Goal: Communication & Community: Answer question/provide support

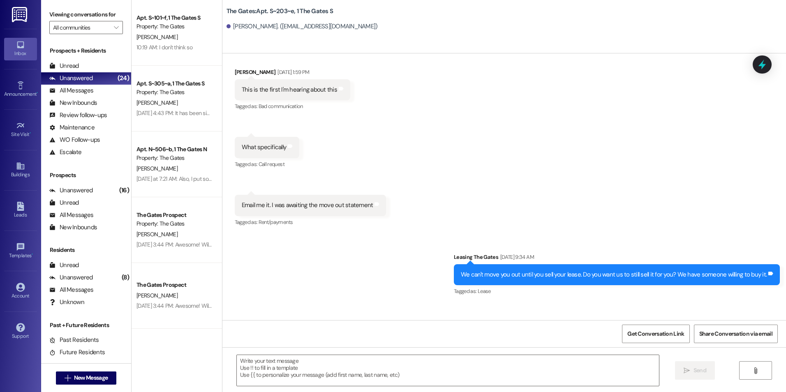
scroll to position [41647, 0]
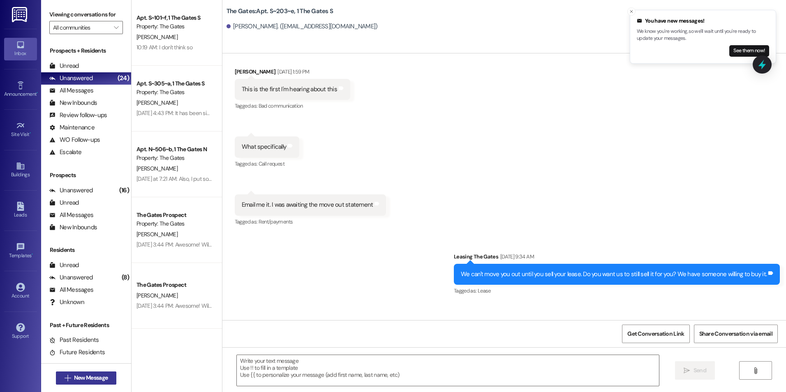
click at [94, 373] on button " New Message" at bounding box center [86, 378] width 61 height 13
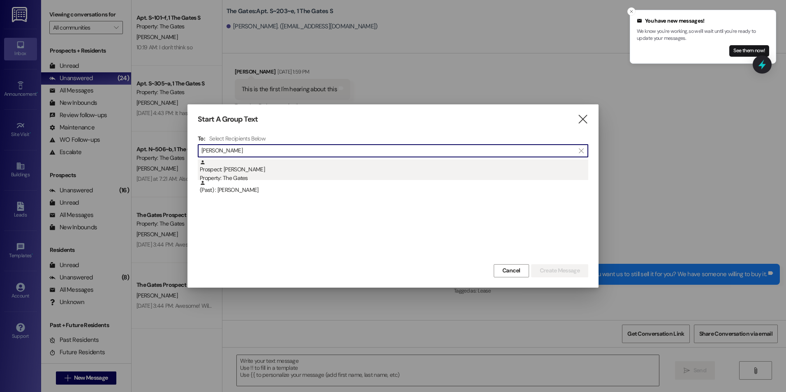
type input "[PERSON_NAME]"
click at [335, 172] on div "Prospect: [PERSON_NAME] Property: The Gates" at bounding box center [394, 170] width 388 height 23
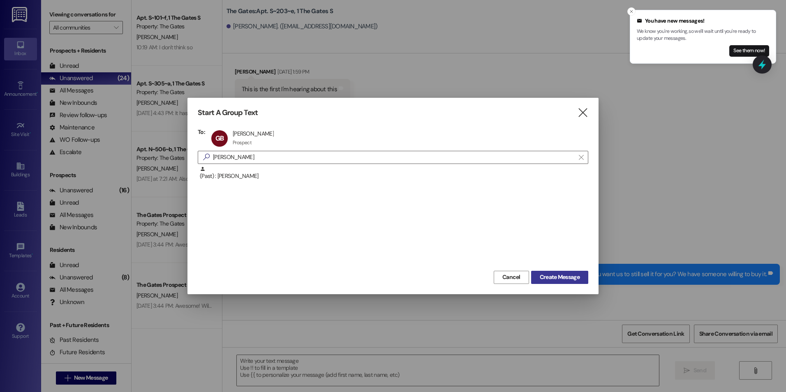
click at [572, 280] on span "Create Message" at bounding box center [560, 277] width 40 height 9
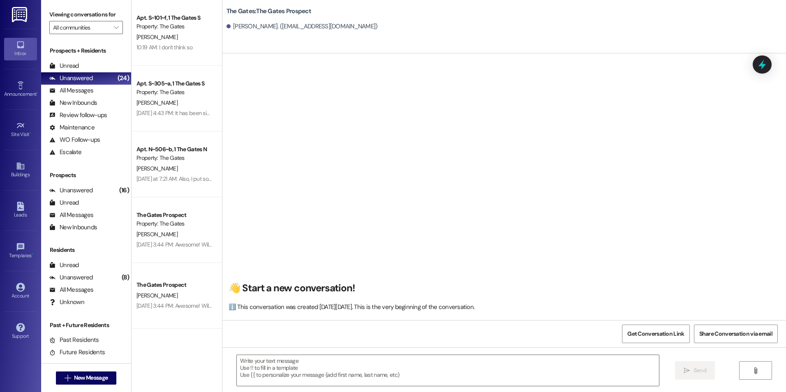
scroll to position [0, 0]
click at [470, 365] on textarea at bounding box center [448, 370] width 422 height 31
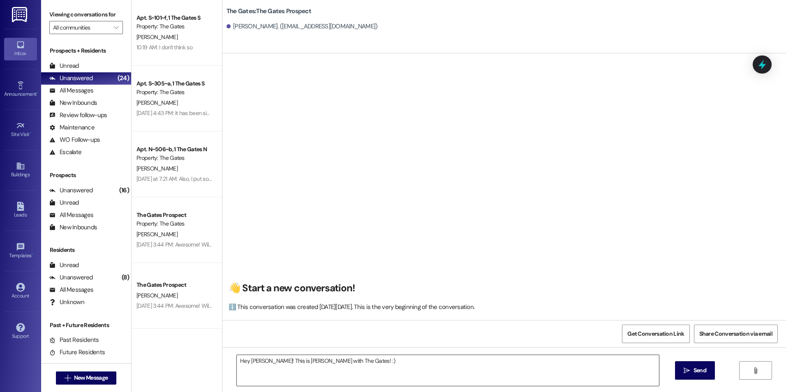
click at [442, 362] on textarea "Hey [PERSON_NAME]! This is [PERSON_NAME] with The Gates! :)" at bounding box center [448, 370] width 422 height 31
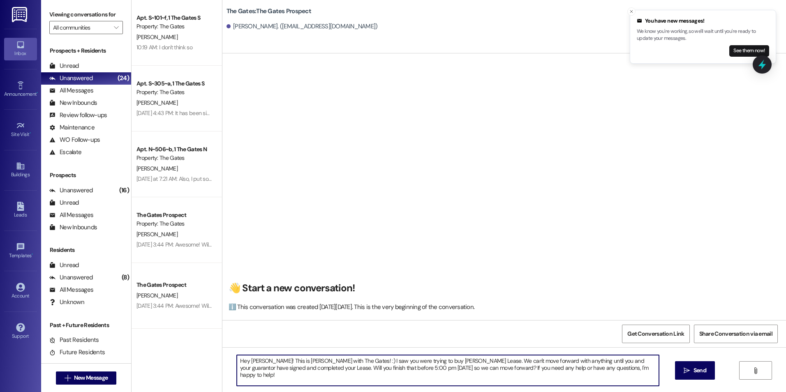
click at [610, 368] on textarea "Hey [PERSON_NAME]! This is [PERSON_NAME] with The Gates! :) I saw you were tryi…" at bounding box center [448, 370] width 422 height 31
type textarea "Hey [PERSON_NAME]! This is [PERSON_NAME] with The Gates! :) I saw you were tryi…"
click at [692, 367] on span "Send" at bounding box center [700, 370] width 16 height 9
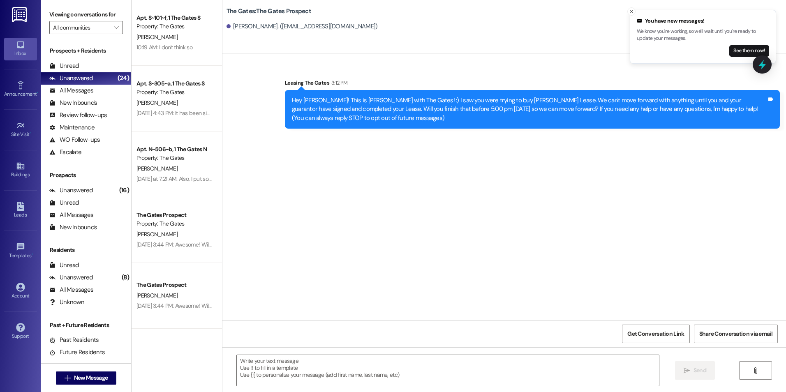
scroll to position [0, 0]
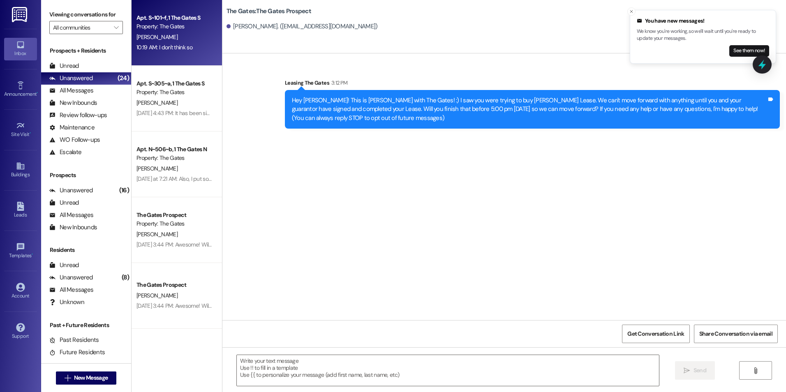
click at [150, 28] on div "Property: The Gates" at bounding box center [174, 26] width 76 height 9
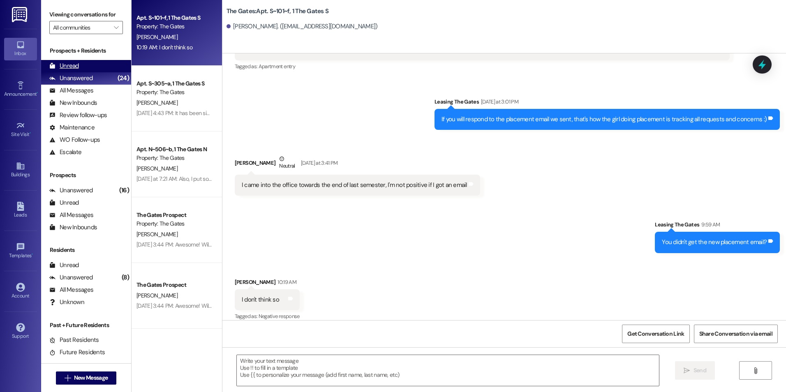
click at [69, 63] on div "Unread" at bounding box center [64, 66] width 30 height 9
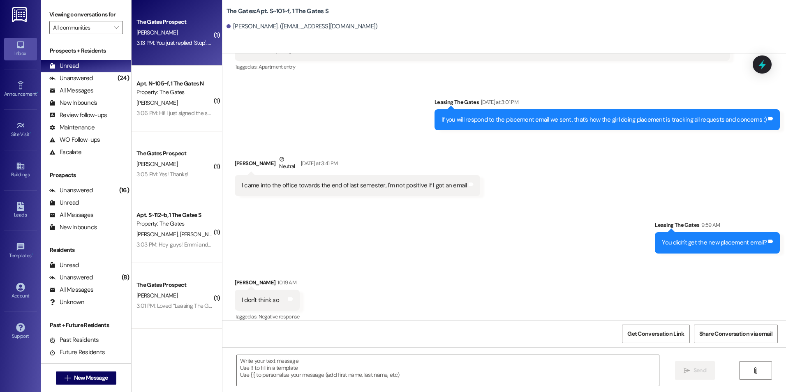
click at [173, 25] on div "The Gates Prospect" at bounding box center [174, 22] width 76 height 9
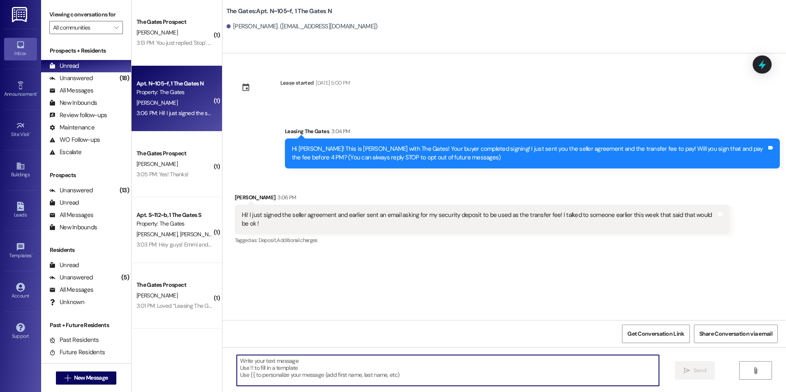
click at [396, 377] on textarea at bounding box center [448, 370] width 422 height 31
type textarea "Sounds good!"
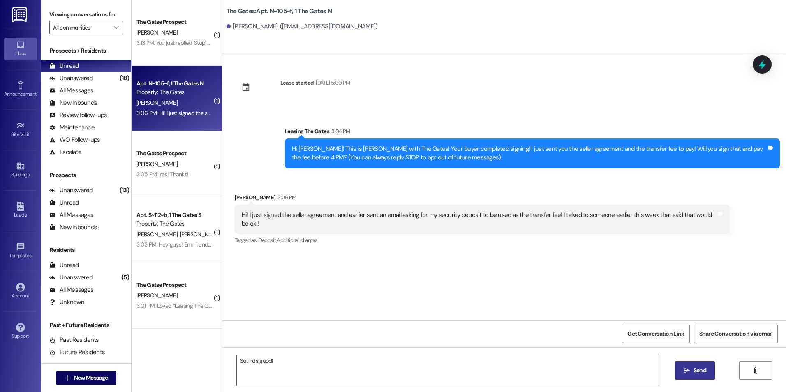
click at [696, 372] on span "Send" at bounding box center [699, 370] width 13 height 9
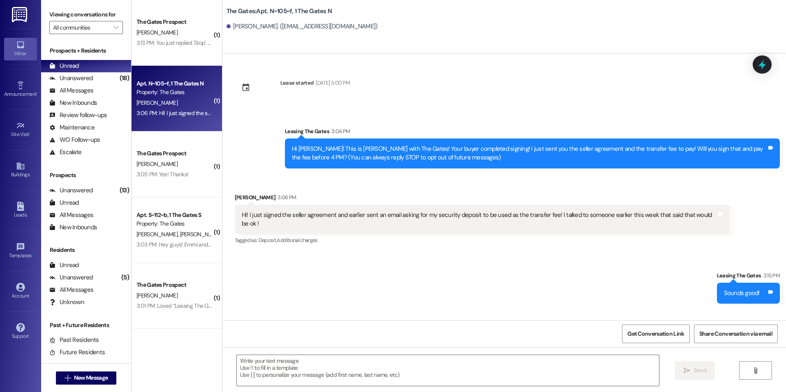
click at [171, 158] on div "The Gates Prospect" at bounding box center [175, 153] width 78 height 10
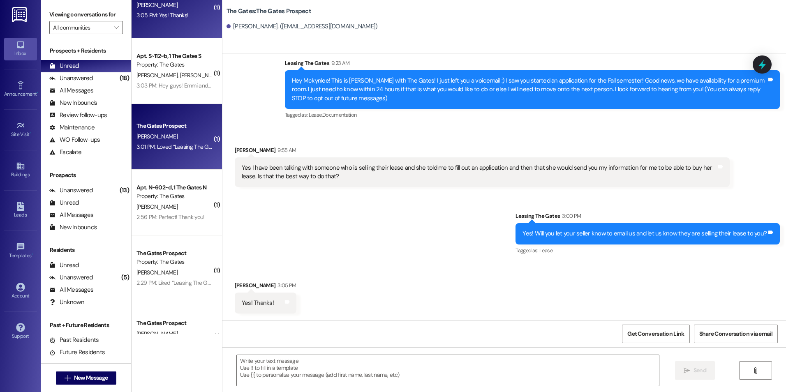
scroll to position [123, 0]
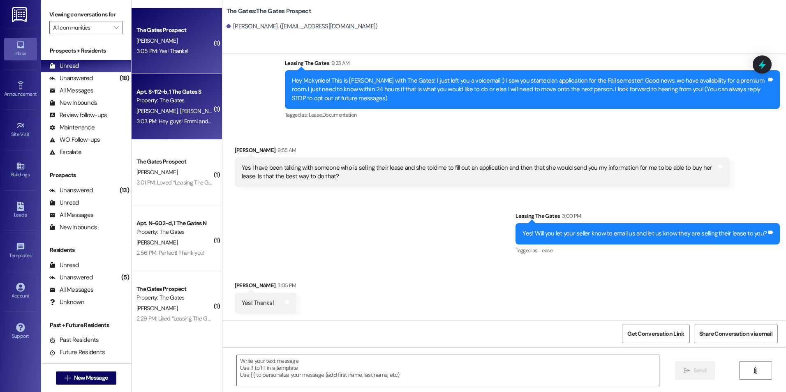
click at [183, 123] on div "3:03 PM: Hey guys! Emmi and I both were wondering when we will be able to move …" at bounding box center [459, 121] width 646 height 7
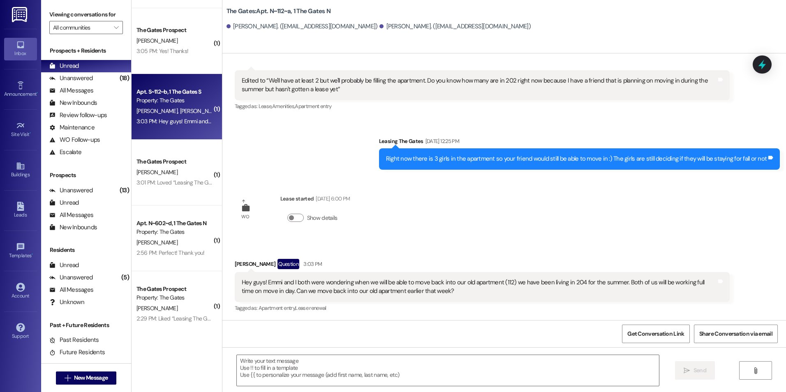
scroll to position [1629, 0]
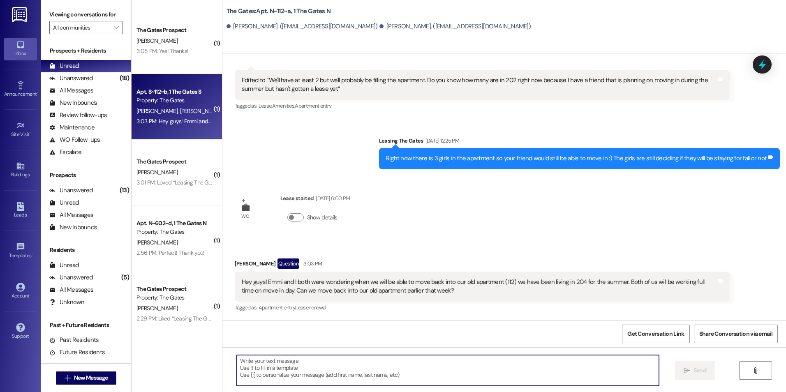
click at [365, 364] on textarea at bounding box center [448, 370] width 422 height 31
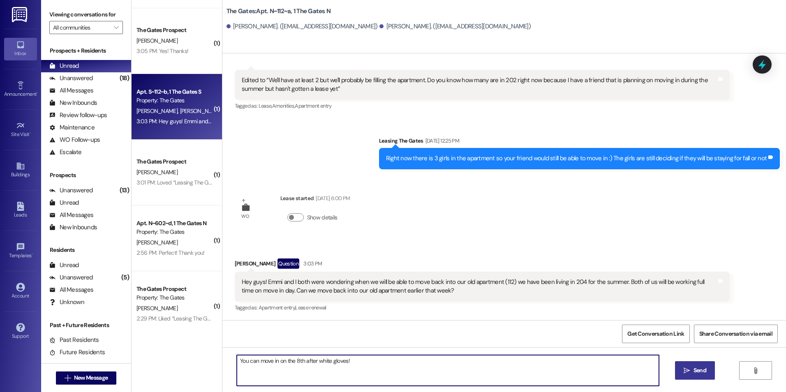
click at [316, 363] on textarea "You can move in on the 8th after white gloves!" at bounding box center [448, 370] width 422 height 31
click at [324, 373] on textarea "You can move in on the 8th after white gloves!" at bounding box center [448, 370] width 422 height 31
click at [314, 360] on textarea "You can move in on the 8th after white gloves!" at bounding box center [448, 370] width 422 height 31
click at [352, 359] on textarea "You can move in on the 8th after your white gloves!" at bounding box center [448, 370] width 422 height 31
click at [354, 361] on textarea "You can move in on the 8th after your white gloves!" at bounding box center [448, 370] width 422 height 31
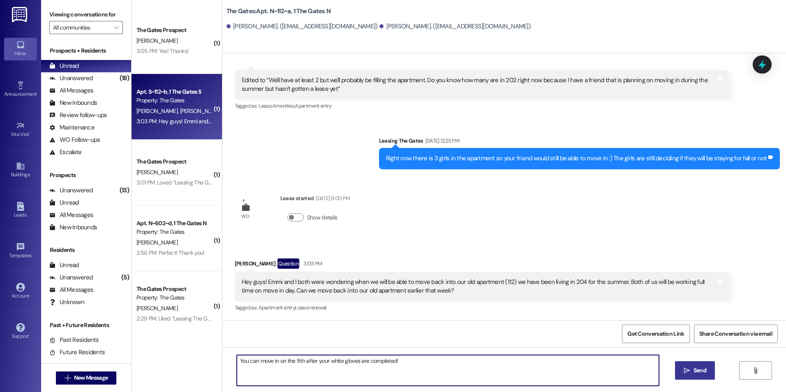
type textarea "You can move in on the 8th after your white gloves are completed!"
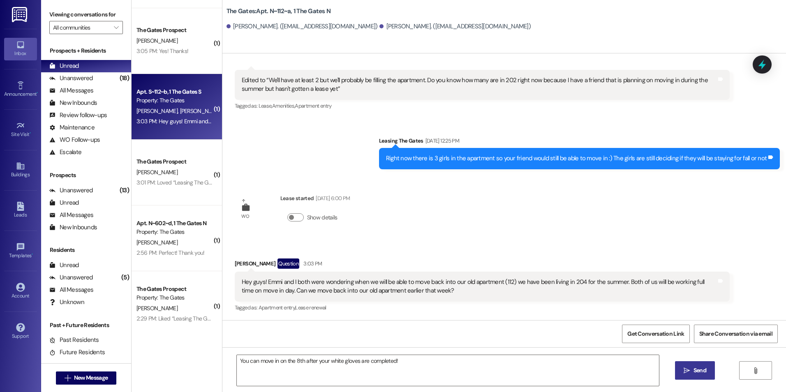
click at [688, 368] on icon "" at bounding box center [687, 370] width 6 height 7
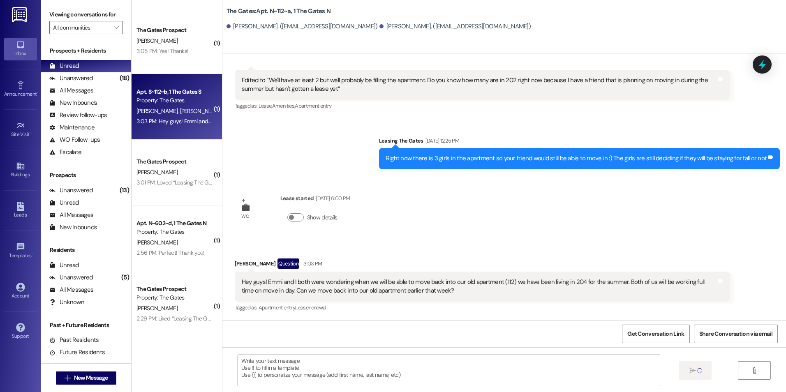
scroll to position [1629, 0]
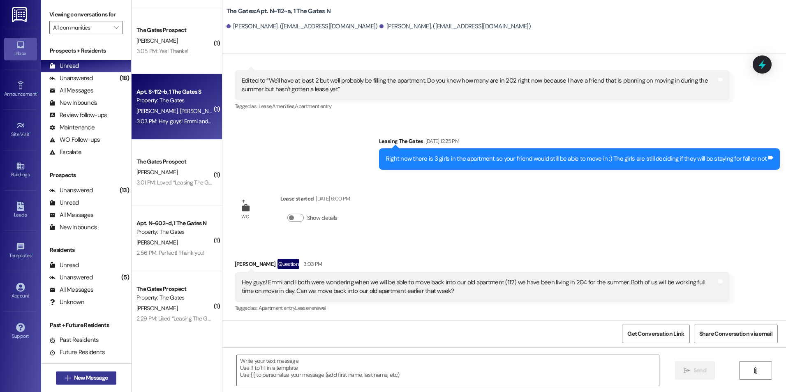
click at [83, 379] on span "New Message" at bounding box center [91, 378] width 34 height 9
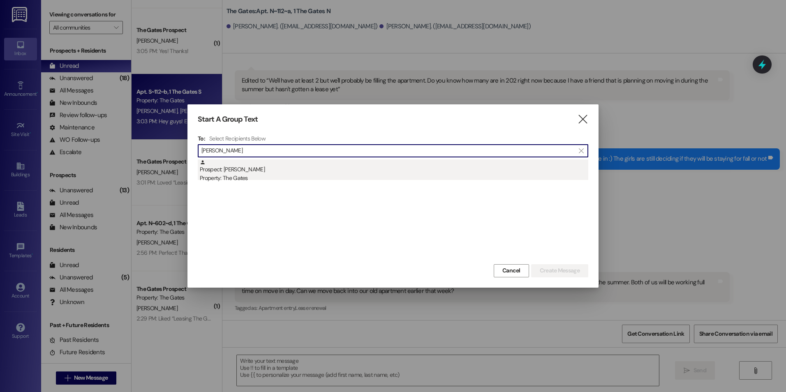
type input "[PERSON_NAME]"
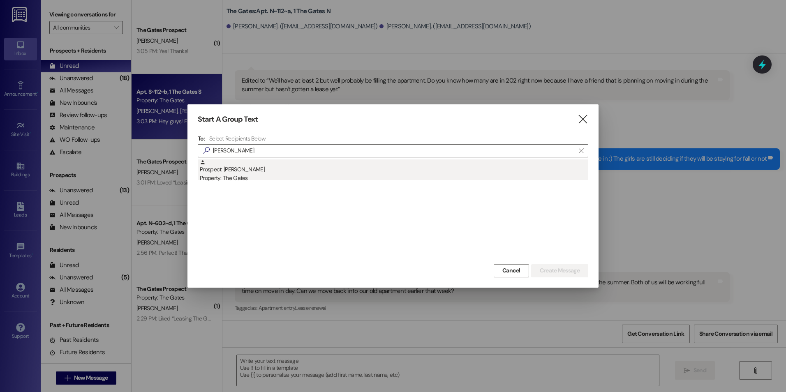
click at [319, 175] on div "Property: The Gates" at bounding box center [394, 178] width 388 height 9
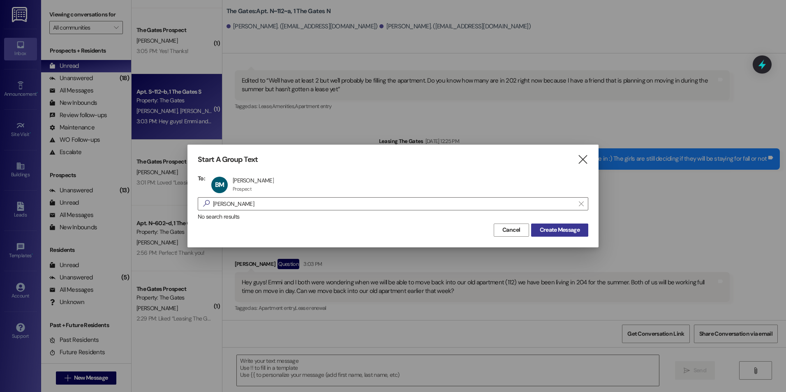
click at [559, 234] on span "Create Message" at bounding box center [560, 230] width 40 height 9
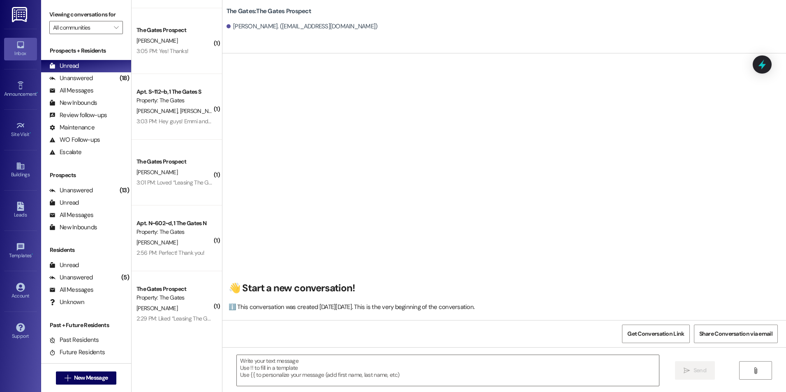
scroll to position [0, 0]
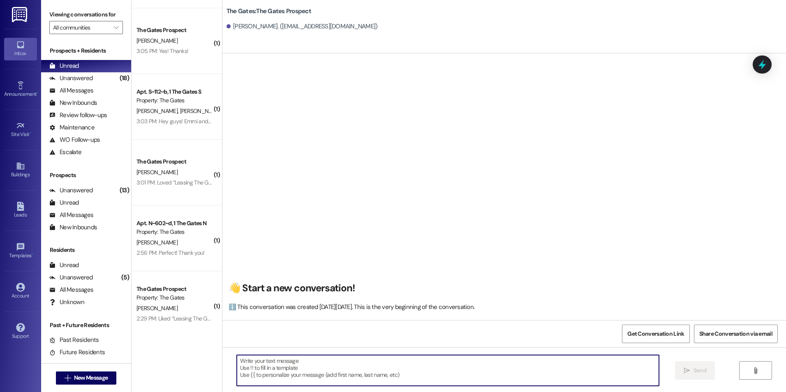
click at [280, 379] on textarea at bounding box center [448, 370] width 422 height 31
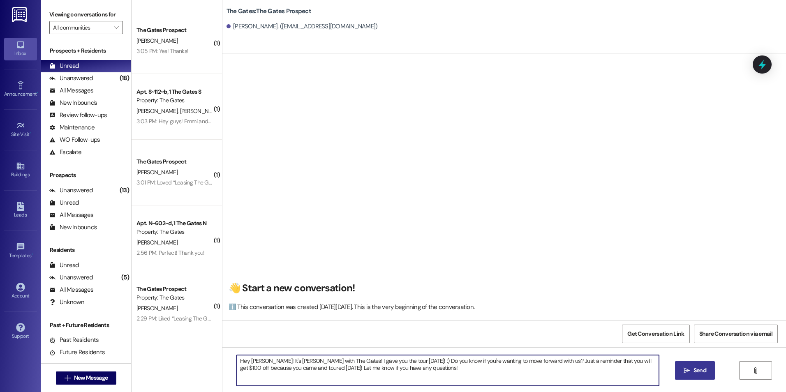
type textarea "Hey [PERSON_NAME]! It's [PERSON_NAME] with The Gates! I gave you the tour [DATE…"
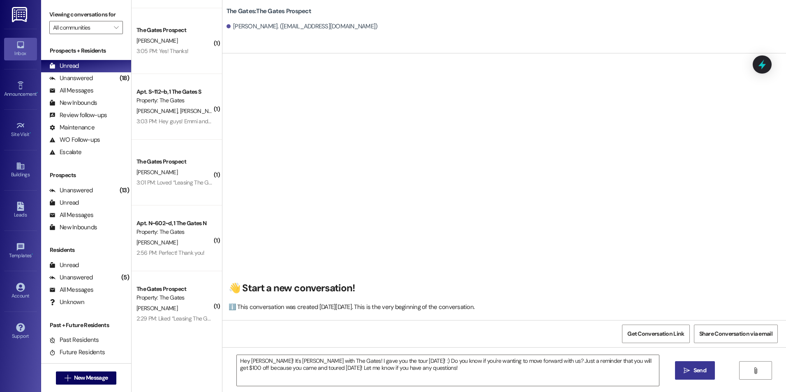
click at [699, 373] on span "Send" at bounding box center [699, 370] width 13 height 9
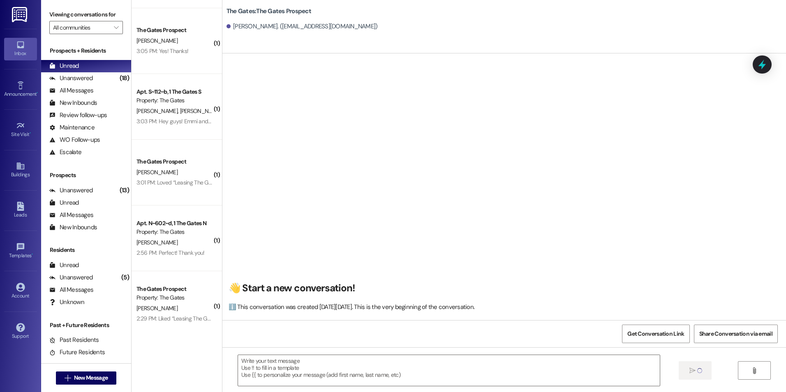
scroll to position [0, 0]
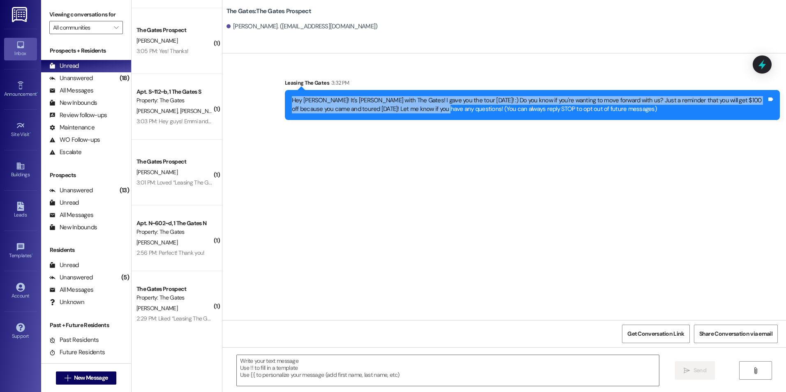
drag, startPoint x: 286, startPoint y: 98, endPoint x: 422, endPoint y: 118, distance: 137.1
click at [422, 118] on div "Hey [PERSON_NAME]! It's [PERSON_NAME] with The Gates! I gave you the tour [DATE…" at bounding box center [532, 105] width 495 height 30
drag, startPoint x: 422, startPoint y: 118, endPoint x: 402, endPoint y: 104, distance: 23.7
copy div "Hey [PERSON_NAME]! It's [PERSON_NAME] with The Gates! I gave you the tour [DATE…"
click at [356, 216] on div "Sent via SMS Leasing The Gates 3:32 PM Hey [PERSON_NAME]! It's [PERSON_NAME] wi…" at bounding box center [504, 186] width 564 height 267
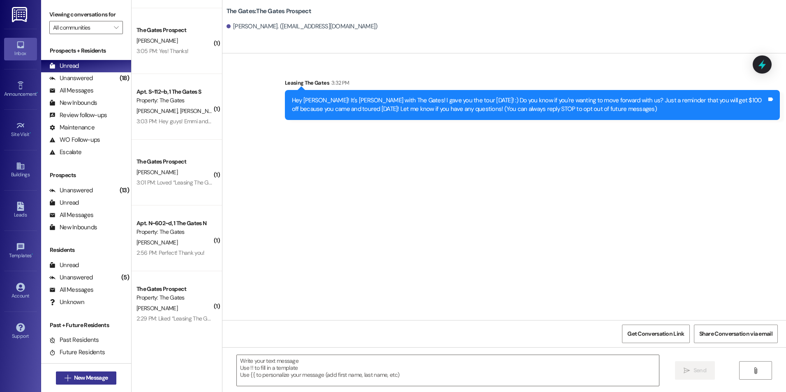
click at [84, 376] on span "New Message" at bounding box center [91, 378] width 34 height 9
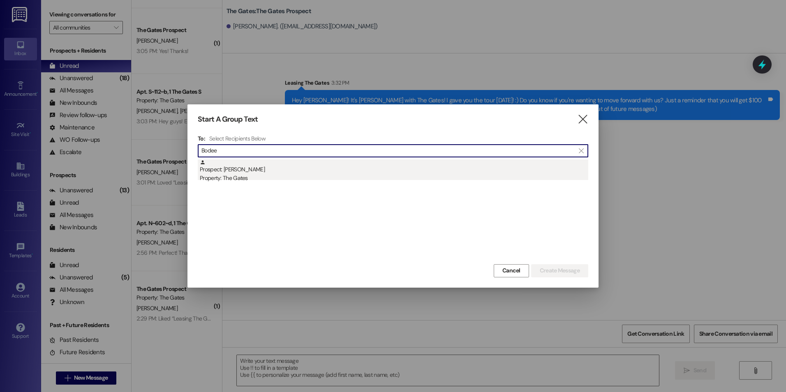
type input "Bodee"
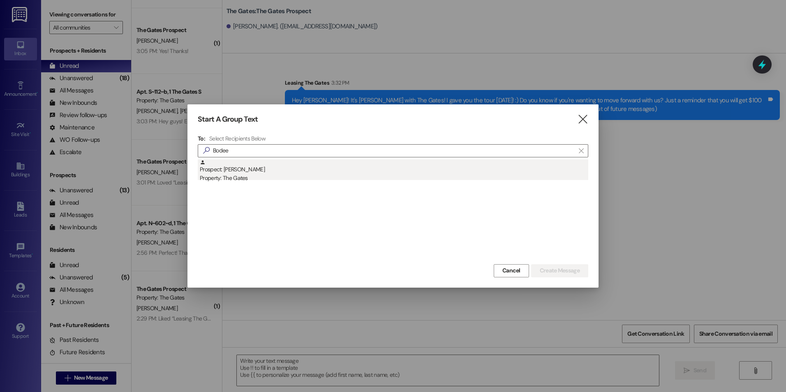
click at [267, 174] on div "Property: The Gates" at bounding box center [394, 178] width 388 height 9
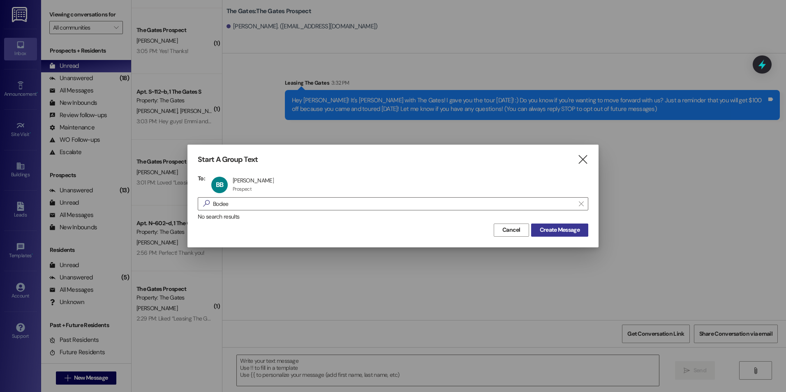
click at [578, 229] on span "Create Message" at bounding box center [560, 230] width 40 height 9
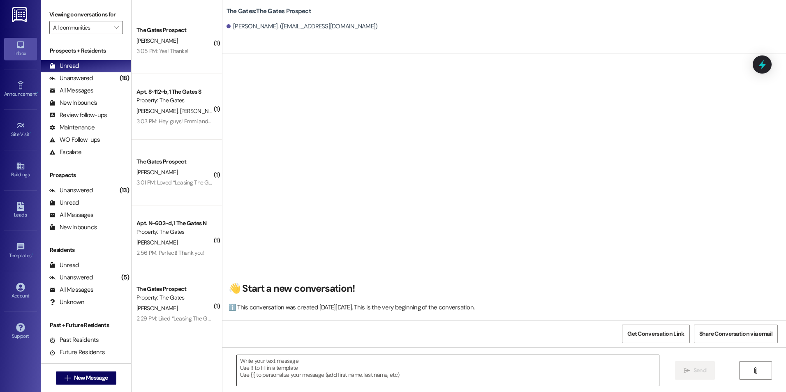
click at [358, 369] on textarea at bounding box center [448, 370] width 422 height 31
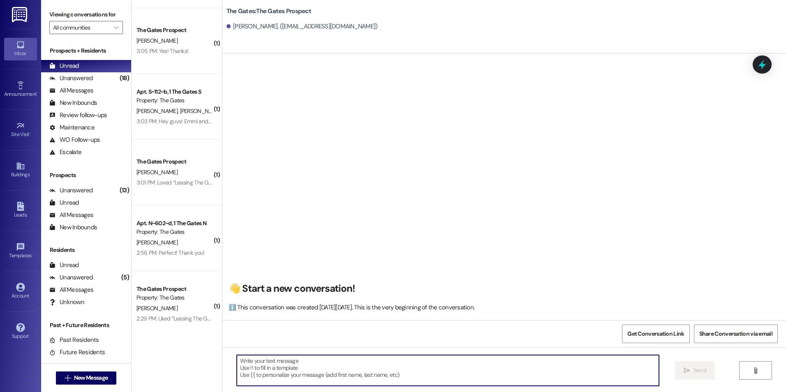
paste textarea "Hey [PERSON_NAME]! It's [PERSON_NAME] with The Gates! I gave you the tour [DATE…"
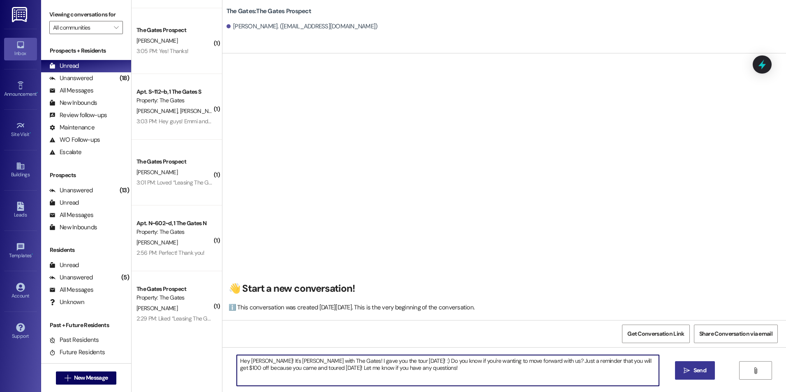
click at [258, 358] on textarea "Hey [PERSON_NAME]! It's [PERSON_NAME] with The Gates! I gave you the tour [DATE…" at bounding box center [448, 370] width 422 height 31
click at [431, 371] on textarea "Hey Bodee! It's [PERSON_NAME] with The Gates! I gave you the tour [DATE]! :) Do…" at bounding box center [448, 370] width 422 height 31
type textarea "Hey Bodee! It's [PERSON_NAME] with The Gates! I gave you the tour [DATE]! :) Do…"
click at [700, 365] on button " Send" at bounding box center [695, 370] width 40 height 18
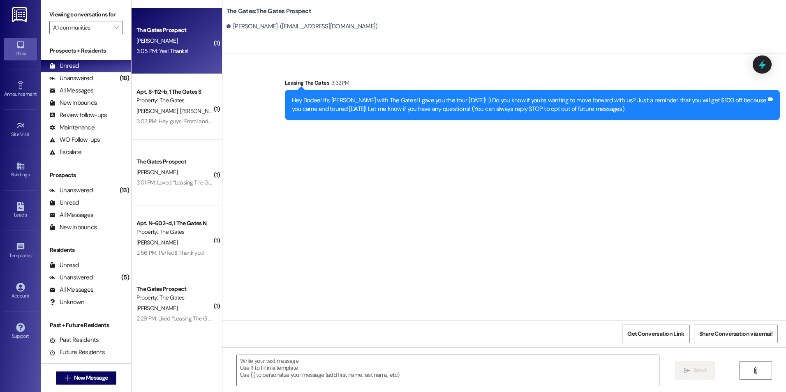
click at [185, 59] on div "The Gates Prospect [PERSON_NAME] 3:05 PM: Yes! Thanks! 3:05 PM: Yes! Thanks!" at bounding box center [177, 41] width 90 height 66
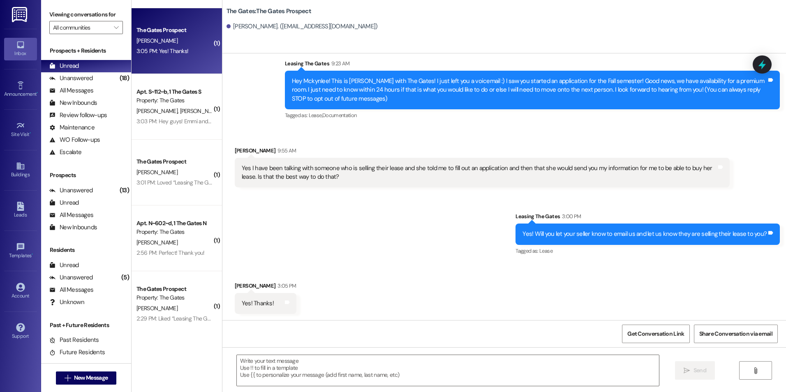
scroll to position [20, 0]
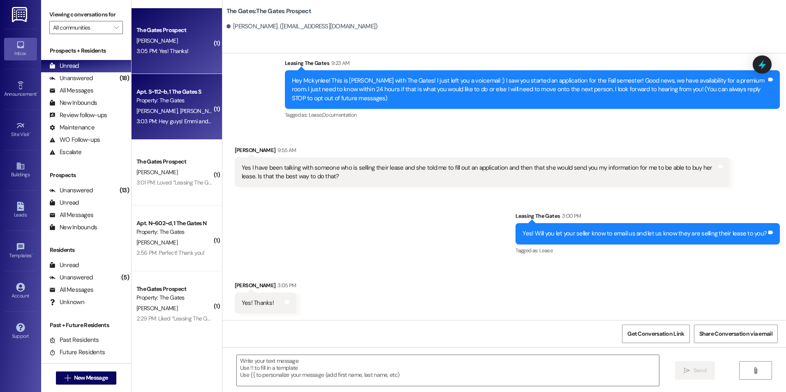
click at [180, 107] on span "[PERSON_NAME]" at bounding box center [200, 110] width 41 height 7
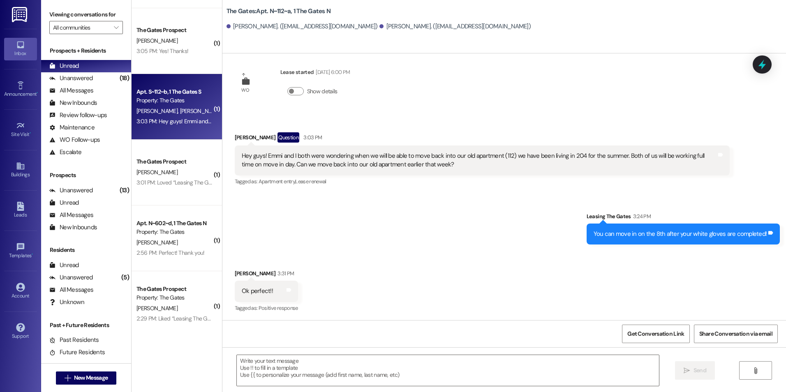
scroll to position [1756, 0]
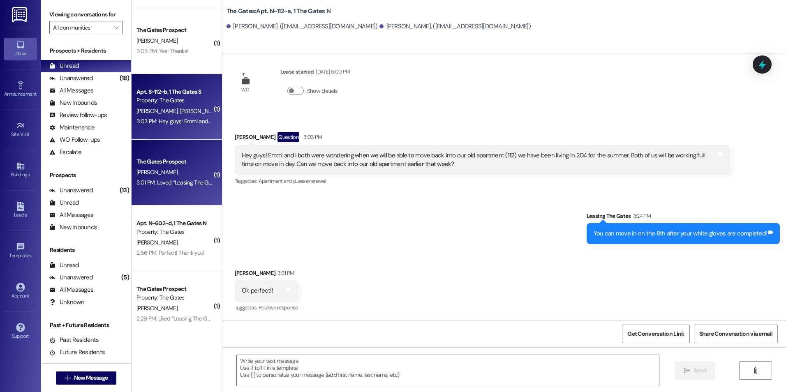
click at [151, 158] on div "The Gates Prospect" at bounding box center [174, 161] width 76 height 9
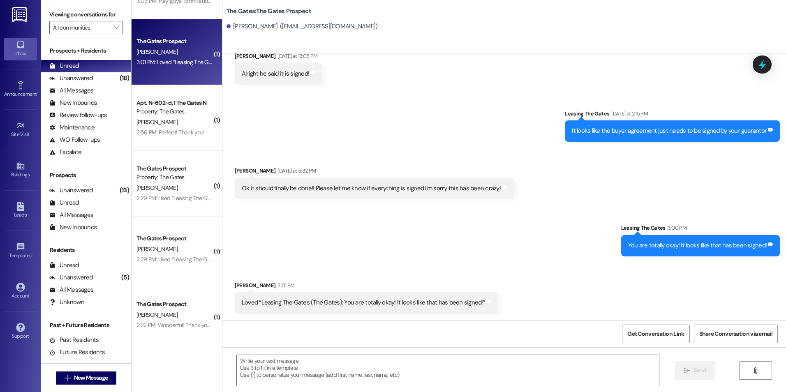
scroll to position [288, 0]
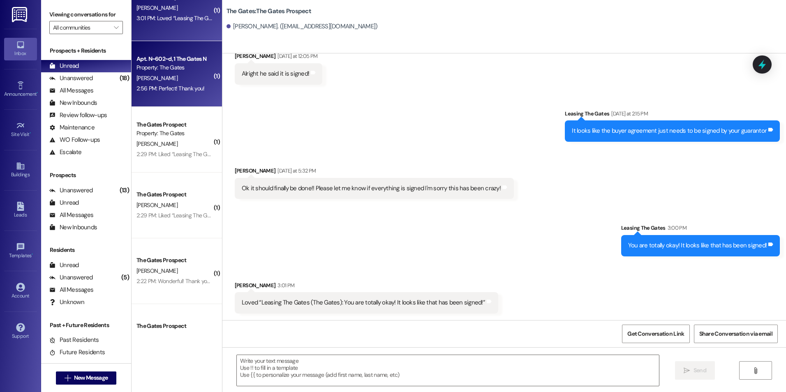
click at [176, 73] on div "[PERSON_NAME]" at bounding box center [175, 78] width 78 height 10
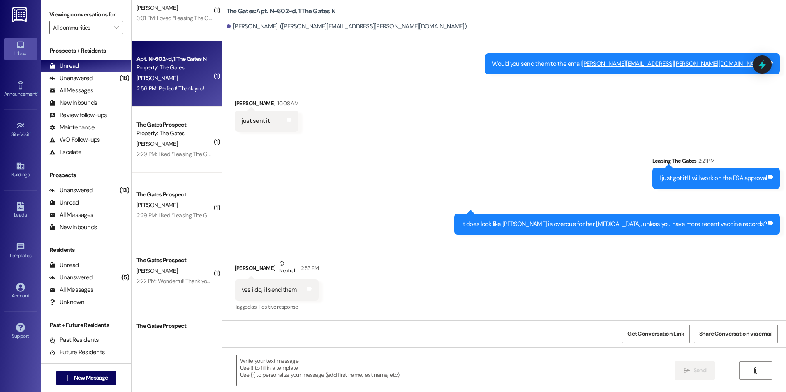
scroll to position [23171, 0]
